Goal: Task Accomplishment & Management: Manage account settings

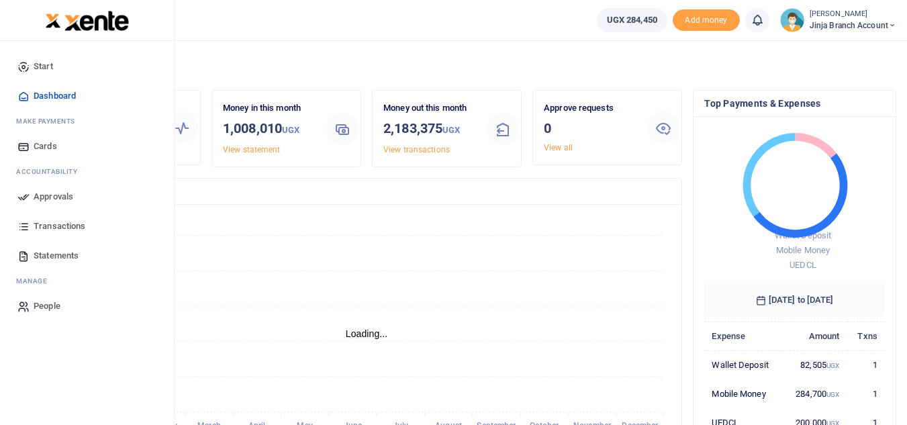
scroll to position [11, 11]
click at [65, 224] on span "Transactions" at bounding box center [60, 225] width 52 height 13
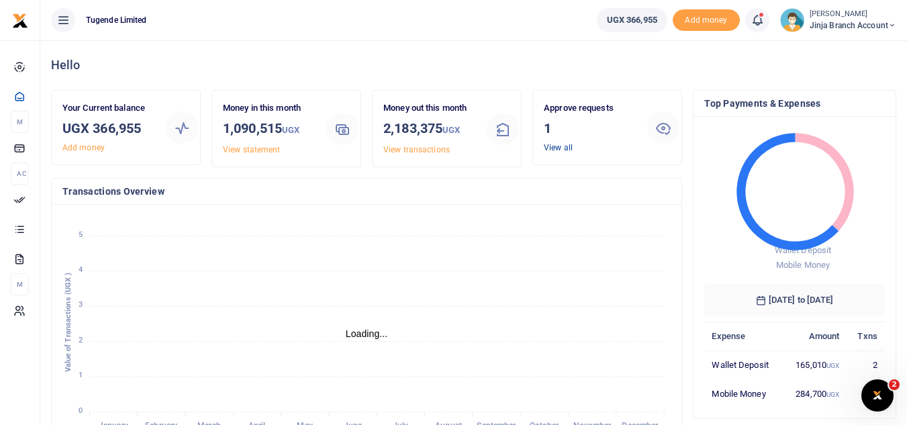
scroll to position [11, 11]
click at [560, 146] on link "View all" at bounding box center [558, 147] width 29 height 9
click at [558, 146] on link "View all" at bounding box center [558, 147] width 29 height 9
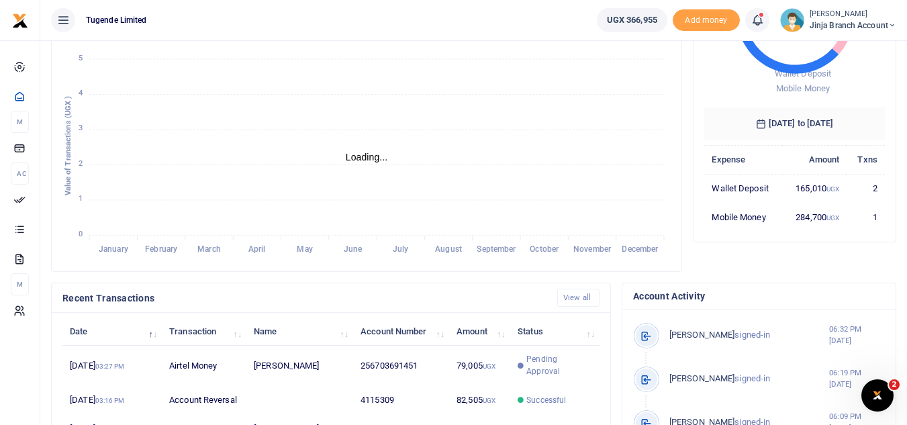
scroll to position [201, 0]
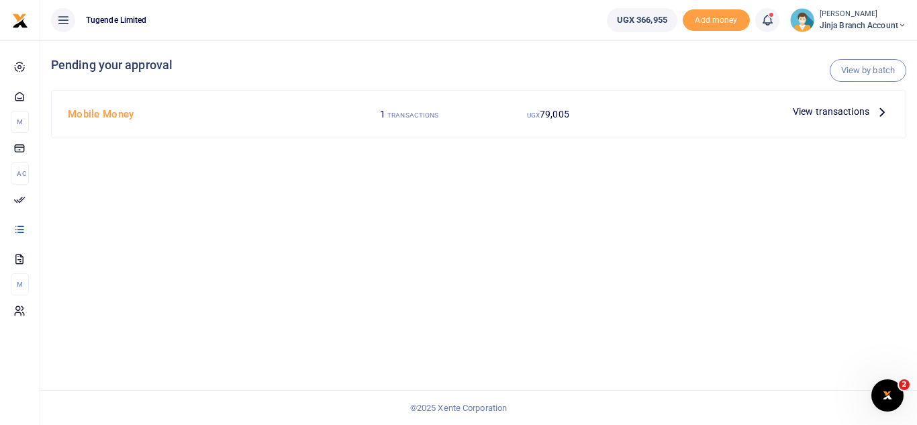
click at [877, 111] on icon at bounding box center [882, 111] width 15 height 15
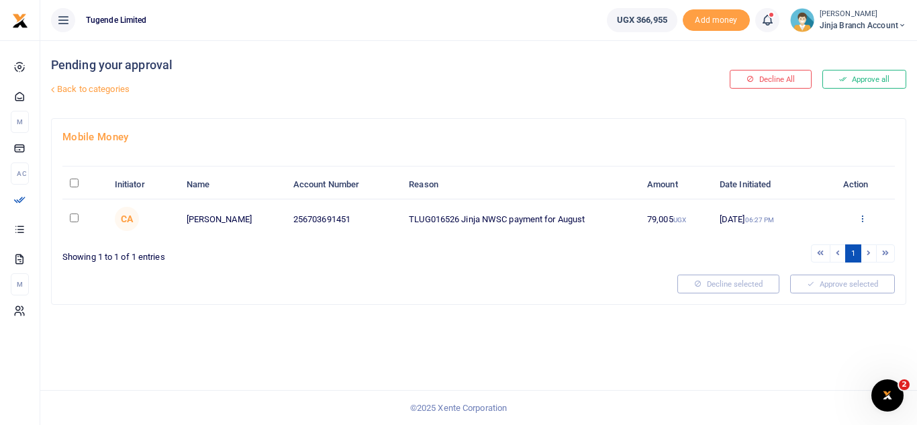
click at [862, 213] on icon at bounding box center [862, 217] width 9 height 9
click at [803, 235] on link "Approve" at bounding box center [813, 240] width 106 height 19
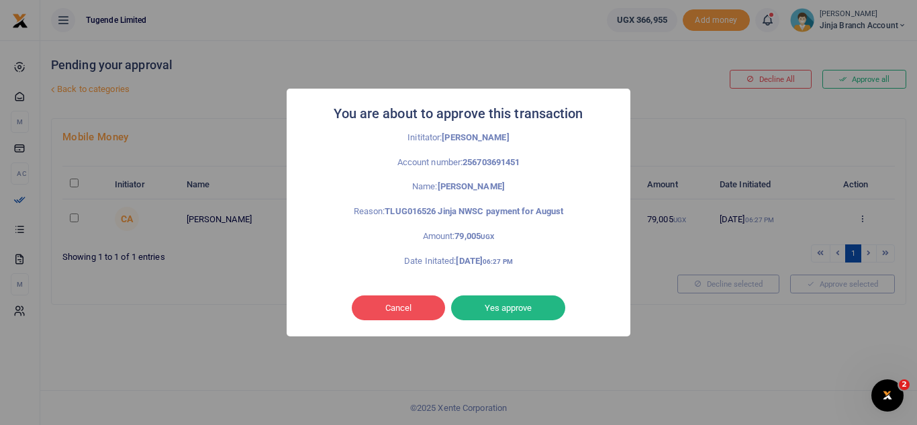
click at [492, 303] on button "Yes approve" at bounding box center [508, 308] width 114 height 26
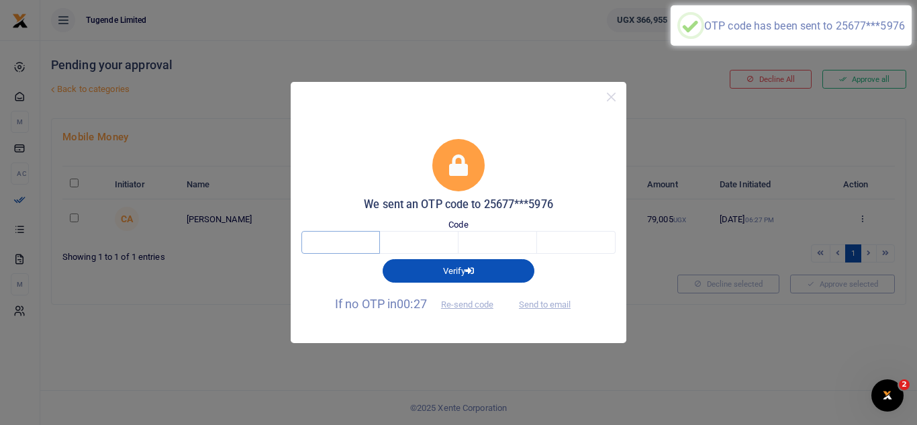
click at [341, 243] on input "text" at bounding box center [340, 242] width 79 height 23
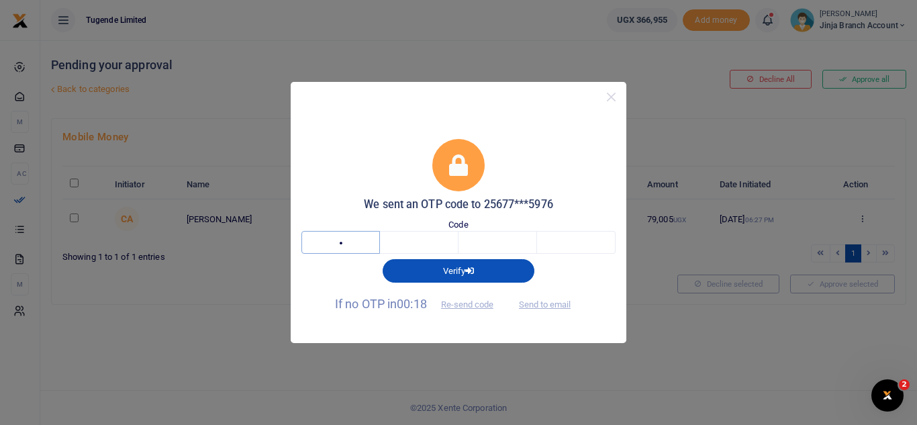
type input "6"
type input "7"
type input "1"
type input "2"
